Goal: Task Accomplishment & Management: Complete application form

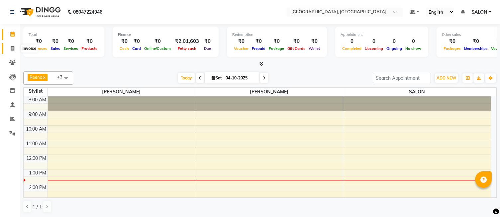
click at [15, 49] on span at bounding box center [13, 49] width 12 height 8
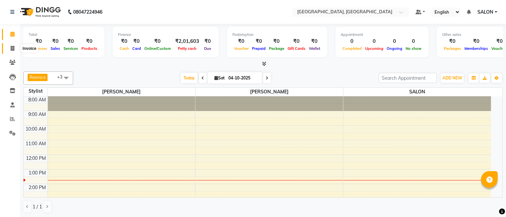
select select "service"
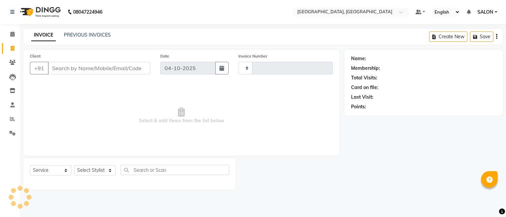
type input "1310"
select select "5370"
click at [79, 69] on input "Client" at bounding box center [99, 68] width 102 height 13
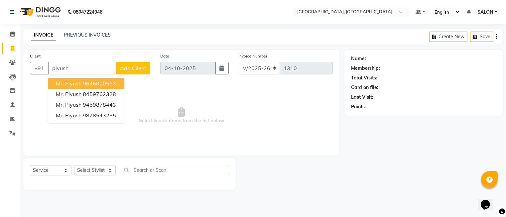
click at [83, 82] on ngb-highlight "9646000553" at bounding box center [99, 83] width 33 height 7
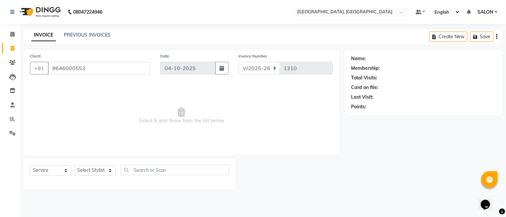
type input "9646000553"
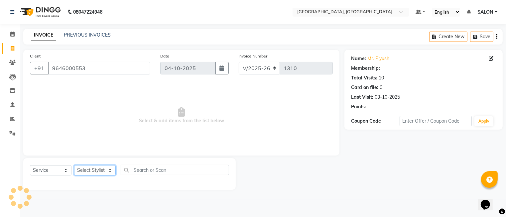
click at [99, 169] on select "Select Stylist DINGG Support Drishti [PERSON_NAME] SALON [PERSON_NAME] [PERSON_…" at bounding box center [95, 170] width 42 height 10
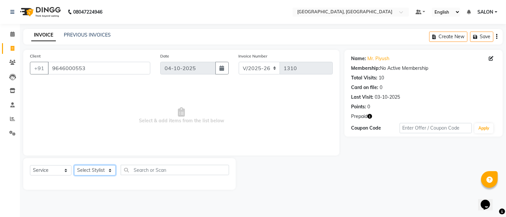
click at [99, 169] on select "Select Stylist DINGG Support Drishti [PERSON_NAME] SALON [PERSON_NAME] [PERSON_…" at bounding box center [95, 170] width 42 height 10
select select "35456"
click at [74, 165] on select "Select Stylist DINGG Support Drishti [PERSON_NAME] SALON [PERSON_NAME] [PERSON_…" at bounding box center [95, 170] width 42 height 10
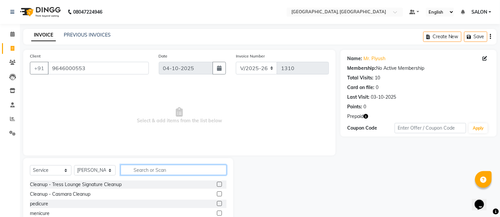
click at [130, 174] on input "text" at bounding box center [174, 170] width 106 height 10
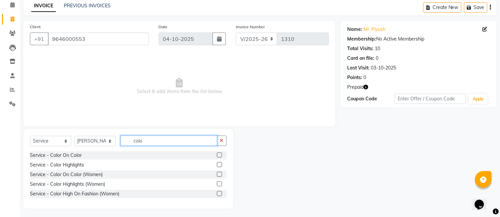
scroll to position [31, 0]
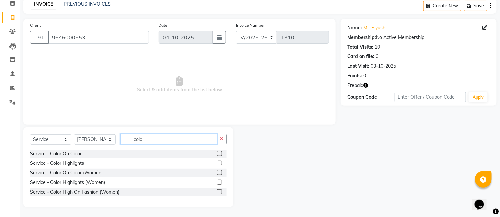
type input "colo"
click at [220, 173] on label at bounding box center [219, 172] width 5 height 5
click at [220, 173] on input "checkbox" at bounding box center [219, 173] width 4 height 4
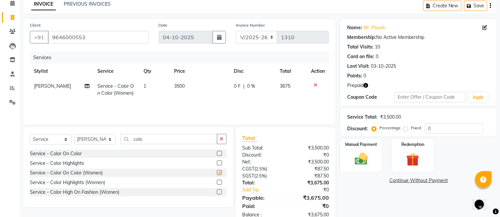
checkbox input "false"
click at [109, 139] on select "Select Stylist DINGG Support Drishti [PERSON_NAME] SALON [PERSON_NAME] [PERSON_…" at bounding box center [95, 139] width 42 height 10
select select "35457"
click at [74, 134] on select "Select Stylist DINGG Support Drishti [PERSON_NAME] SALON [PERSON_NAME] [PERSON_…" at bounding box center [95, 139] width 42 height 10
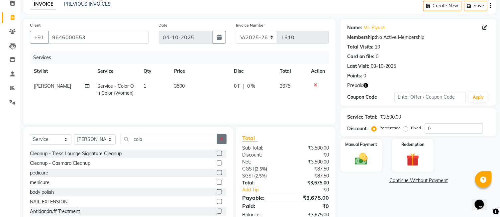
click at [219, 137] on button "button" at bounding box center [222, 139] width 10 height 10
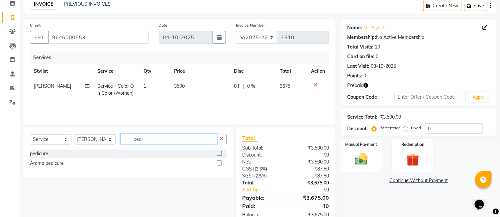
type input "pedi"
click at [218, 154] on label at bounding box center [219, 153] width 5 height 5
click at [218, 154] on input "checkbox" at bounding box center [219, 153] width 4 height 4
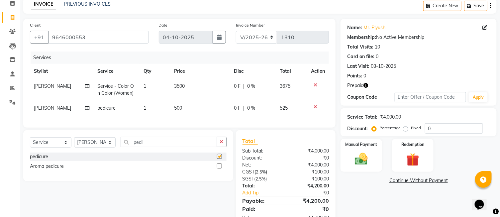
checkbox input "false"
click at [110, 147] on select "Select Stylist DINGG Support Drishti [PERSON_NAME] SALON [PERSON_NAME] [PERSON_…" at bounding box center [95, 142] width 42 height 10
select select "86531"
click at [74, 143] on select "Select Stylist DINGG Support Drishti [PERSON_NAME] SALON [PERSON_NAME] [PERSON_…" at bounding box center [95, 142] width 42 height 10
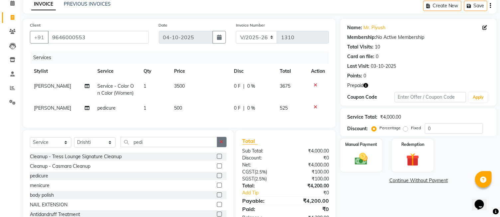
click at [221, 144] on icon "button" at bounding box center [222, 142] width 4 height 5
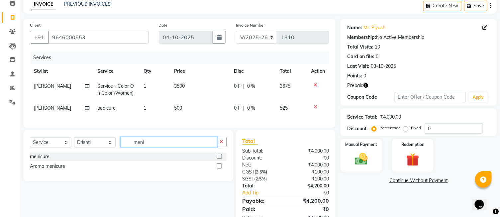
type input "meni"
click at [219, 159] on label at bounding box center [219, 156] width 5 height 5
click at [219, 159] on input "checkbox" at bounding box center [219, 156] width 4 height 4
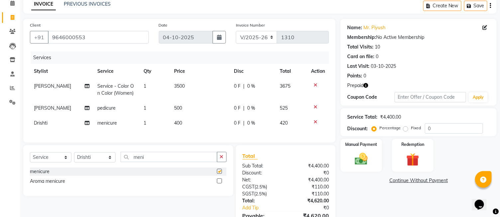
checkbox input "false"
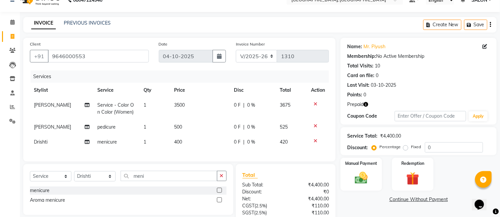
scroll to position [72, 0]
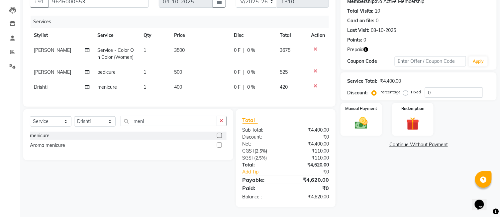
click at [347, 157] on div "Name: Mr. Piyush Membership: No Active Membership Total Visits: 10 Card on file…" at bounding box center [421, 95] width 161 height 224
click at [420, 106] on label "Redemption" at bounding box center [413, 108] width 24 height 6
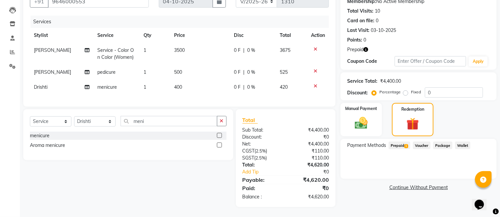
click at [403, 142] on span "Prepaid 1" at bounding box center [400, 146] width 22 height 8
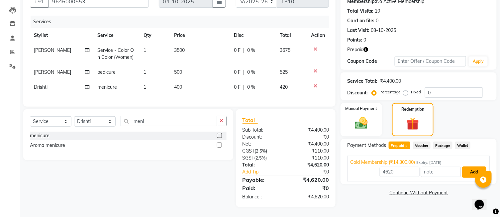
click at [466, 166] on button "Add" at bounding box center [474, 171] width 24 height 11
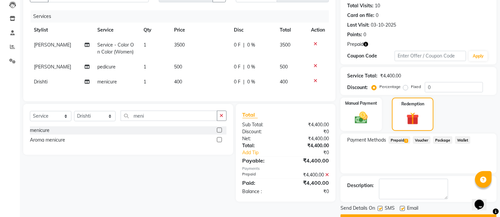
scroll to position [79, 0]
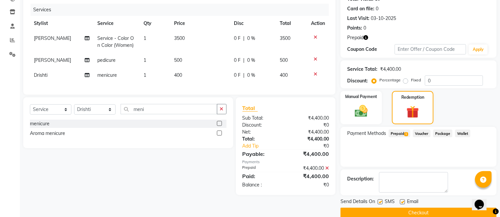
click at [394, 208] on button "Checkout" at bounding box center [419, 213] width 156 height 10
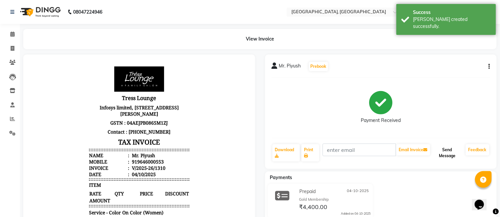
click at [441, 159] on button "Send Message" at bounding box center [448, 152] width 32 height 17
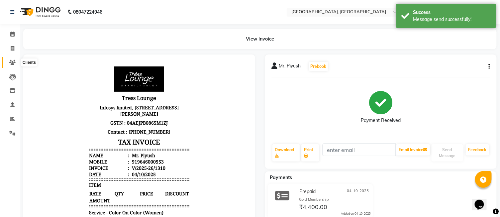
click at [13, 63] on icon at bounding box center [12, 62] width 6 height 5
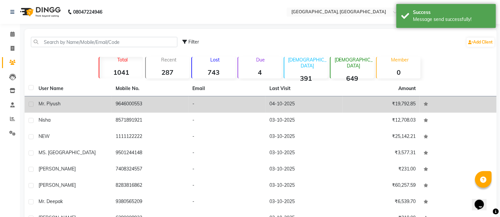
click at [179, 103] on td "9646000553" at bounding box center [150, 104] width 77 height 16
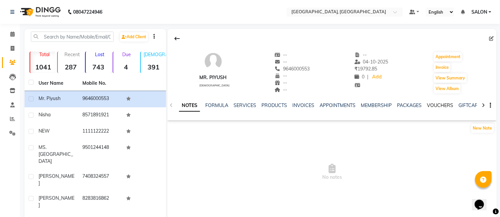
click at [440, 108] on link "VOUCHERS" at bounding box center [440, 105] width 26 height 6
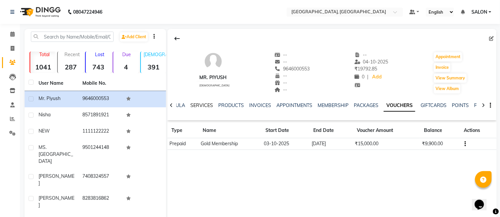
click at [210, 107] on link "SERVICES" at bounding box center [201, 105] width 23 height 6
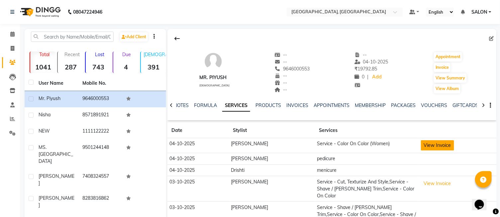
click at [424, 147] on button "View Invoice" at bounding box center [437, 145] width 33 height 10
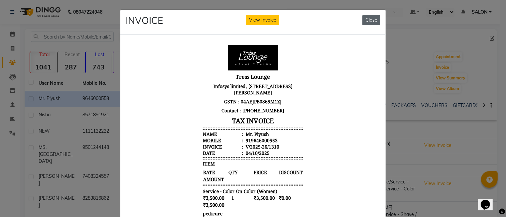
click at [368, 16] on button "Close" at bounding box center [371, 20] width 18 height 10
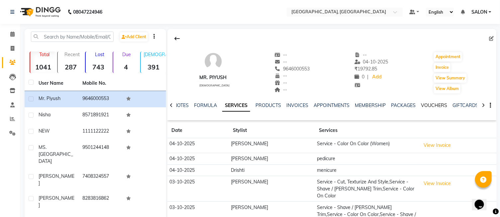
click at [431, 107] on link "VOUCHERS" at bounding box center [434, 105] width 26 height 6
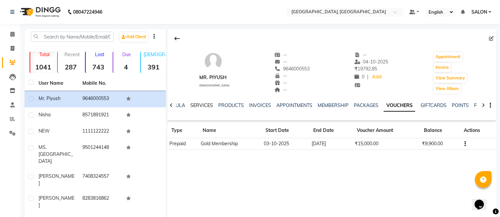
click at [203, 104] on link "SERVICES" at bounding box center [201, 105] width 23 height 6
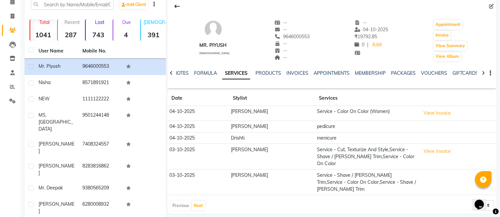
scroll to position [65, 0]
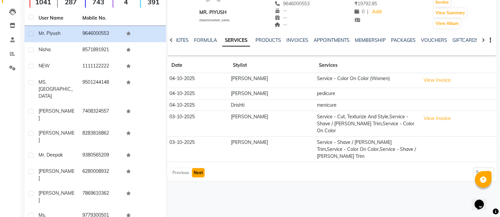
click at [201, 168] on button "Next" at bounding box center [198, 172] width 13 height 9
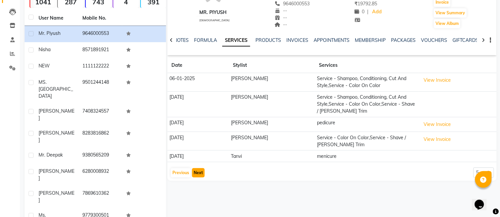
click at [200, 173] on button "Next" at bounding box center [198, 172] width 13 height 9
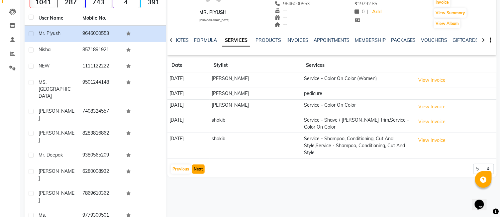
click at [200, 173] on button "Next" at bounding box center [198, 168] width 13 height 9
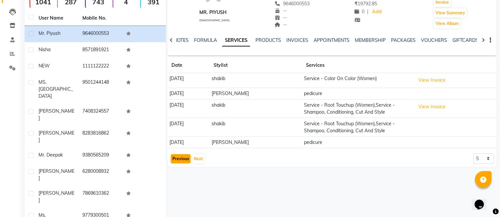
click at [186, 158] on button "Previous" at bounding box center [181, 158] width 20 height 9
click at [186, 158] on app-client-history "Date Stylist Services [DATE] shakib Service - Color On Color (Women) View Invoi…" at bounding box center [331, 111] width 329 height 106
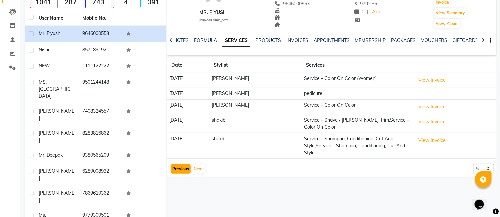
click at [184, 170] on button "Previous" at bounding box center [181, 168] width 20 height 9
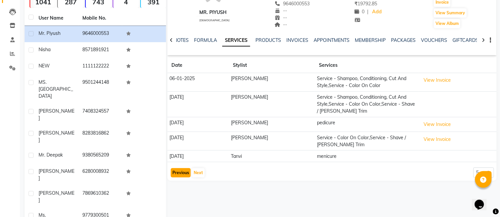
click at [184, 170] on button "Previous" at bounding box center [181, 172] width 20 height 9
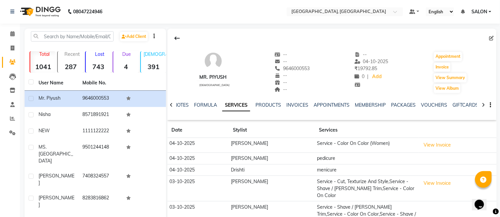
scroll to position [0, 0]
click at [12, 37] on icon at bounding box center [12, 34] width 4 height 5
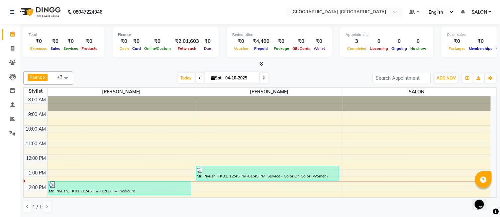
click at [262, 64] on icon at bounding box center [261, 63] width 4 height 5
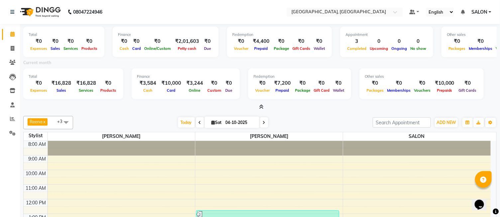
click at [262, 107] on icon at bounding box center [261, 106] width 4 height 5
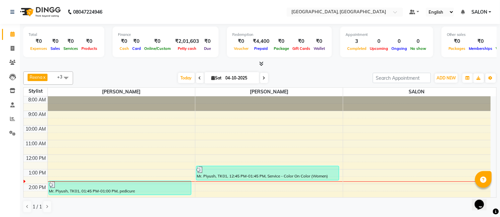
click at [262, 62] on icon at bounding box center [261, 63] width 4 height 5
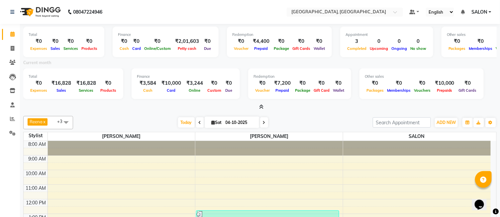
click at [261, 104] on icon at bounding box center [261, 106] width 4 height 5
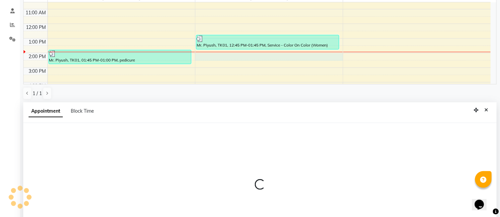
scroll to position [130, 0]
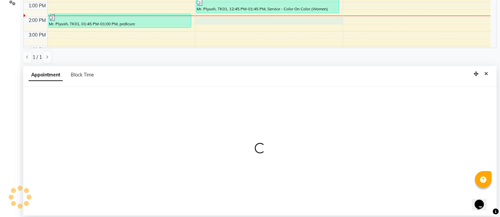
select select "35456"
select select "840"
select select "tentative"
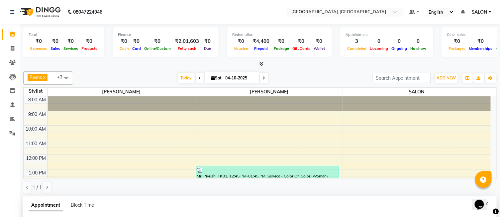
scroll to position [20, 0]
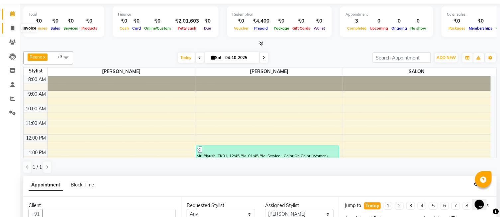
click at [13, 30] on icon at bounding box center [13, 28] width 4 height 5
select select "service"
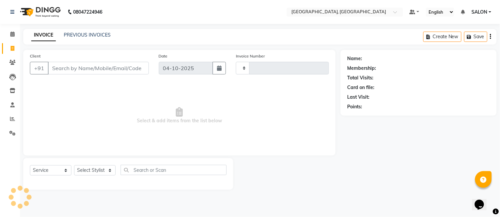
type input "1311"
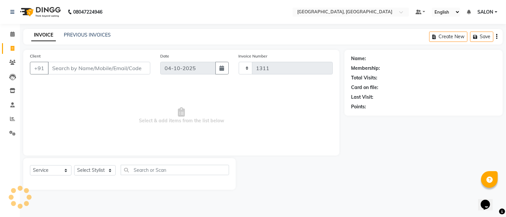
select select "5370"
click at [86, 171] on select "Select Stylist" at bounding box center [95, 170] width 42 height 10
click at [86, 171] on select "Select Stylist DINGG Support Drishti [PERSON_NAME] SALON [PERSON_NAME] [PERSON_…" at bounding box center [95, 170] width 42 height 10
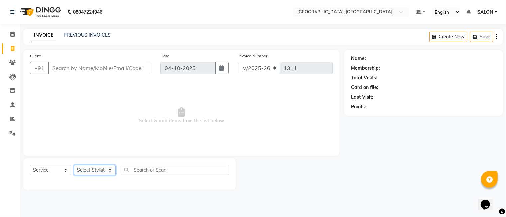
click at [86, 170] on select "Select Stylist DINGG Support Drishti [PERSON_NAME] SALON [PERSON_NAME] [PERSON_…" at bounding box center [95, 170] width 42 height 10
select select "35456"
click at [74, 165] on select "Select Stylist DINGG Support Drishti [PERSON_NAME] SALON [PERSON_NAME] [PERSON_…" at bounding box center [95, 170] width 42 height 10
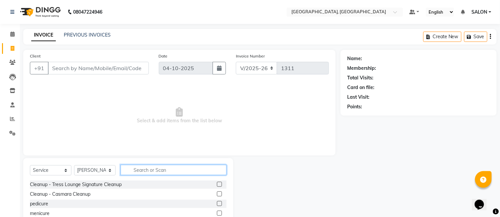
click at [148, 165] on input "text" at bounding box center [174, 170] width 106 height 10
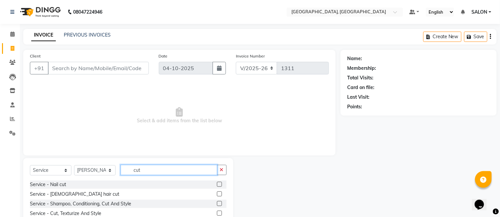
scroll to position [31, 0]
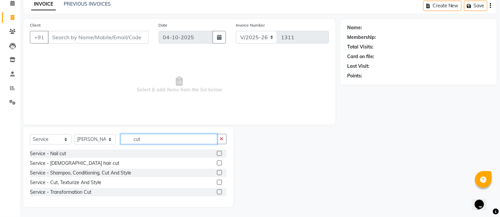
type input "cut"
click at [220, 181] on label at bounding box center [219, 182] width 5 height 5
click at [220, 181] on input "checkbox" at bounding box center [219, 182] width 4 height 4
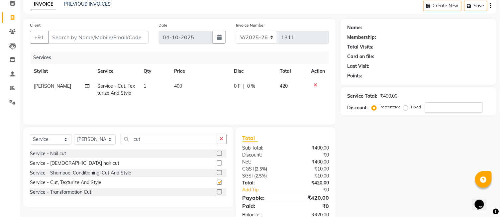
checkbox input "false"
